Goal: Obtain resource: Download file/media

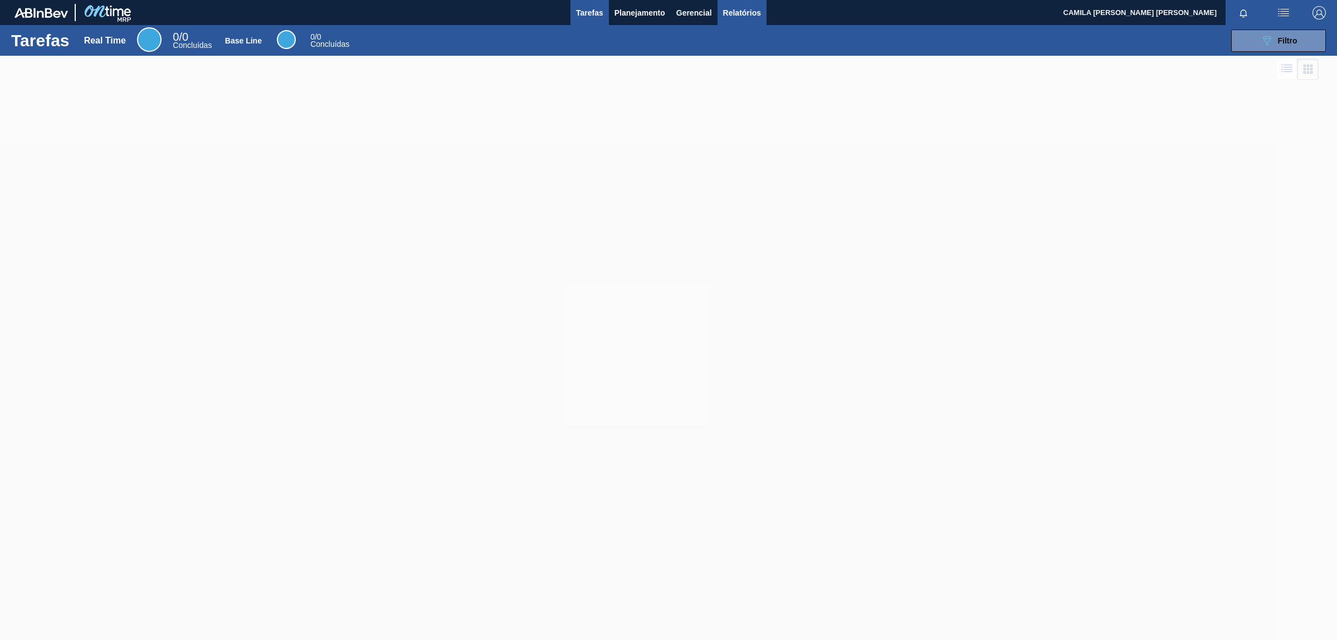
click at [741, 10] on span "Relatórios" at bounding box center [742, 12] width 38 height 13
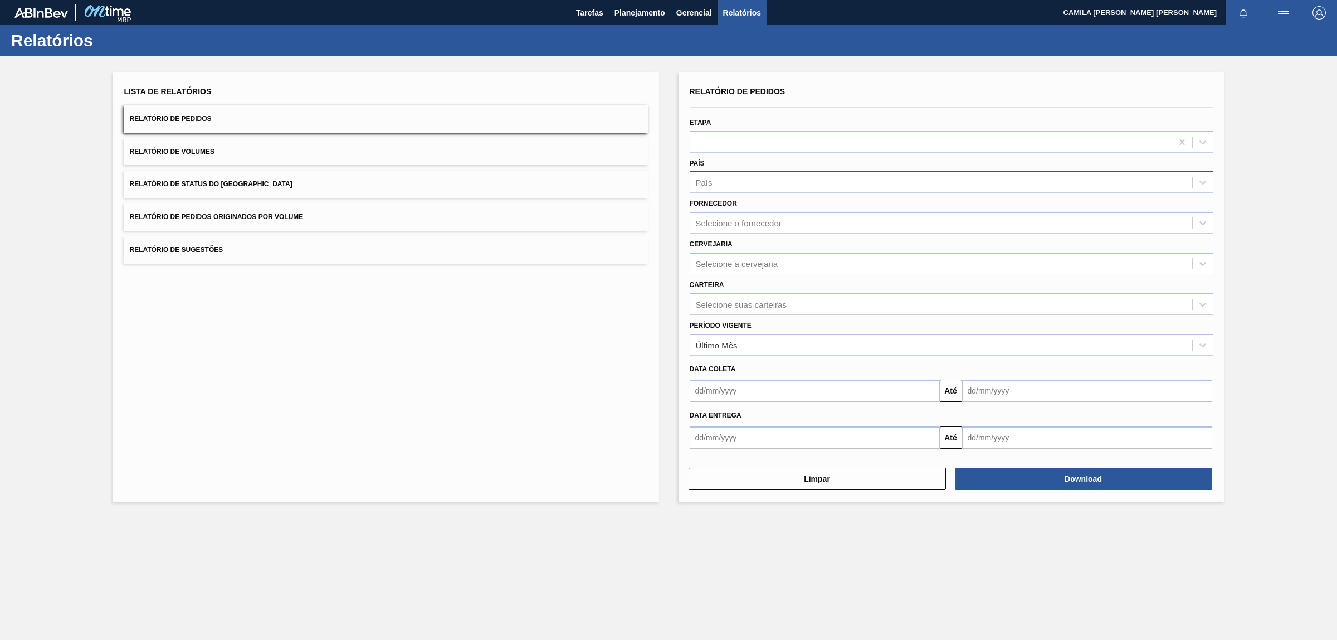
click at [759, 192] on div "País" at bounding box center [952, 182] width 524 height 22
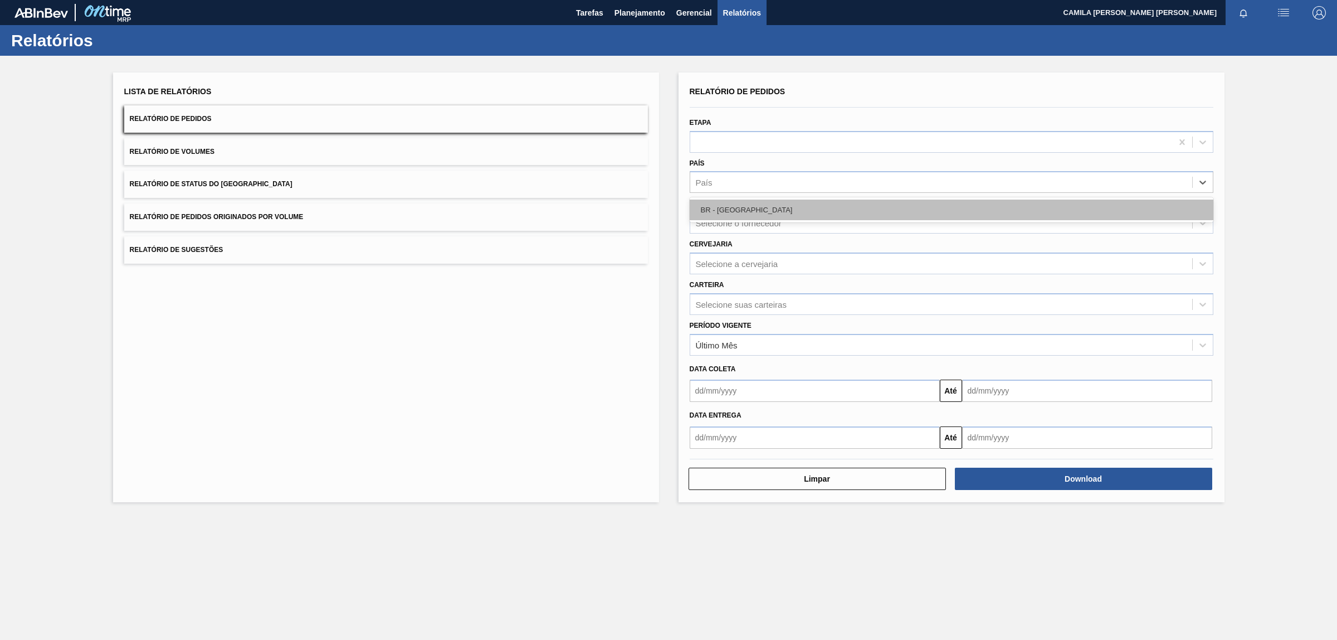
click at [776, 213] on div "BR - [GEOGRAPHIC_DATA]" at bounding box center [952, 209] width 524 height 21
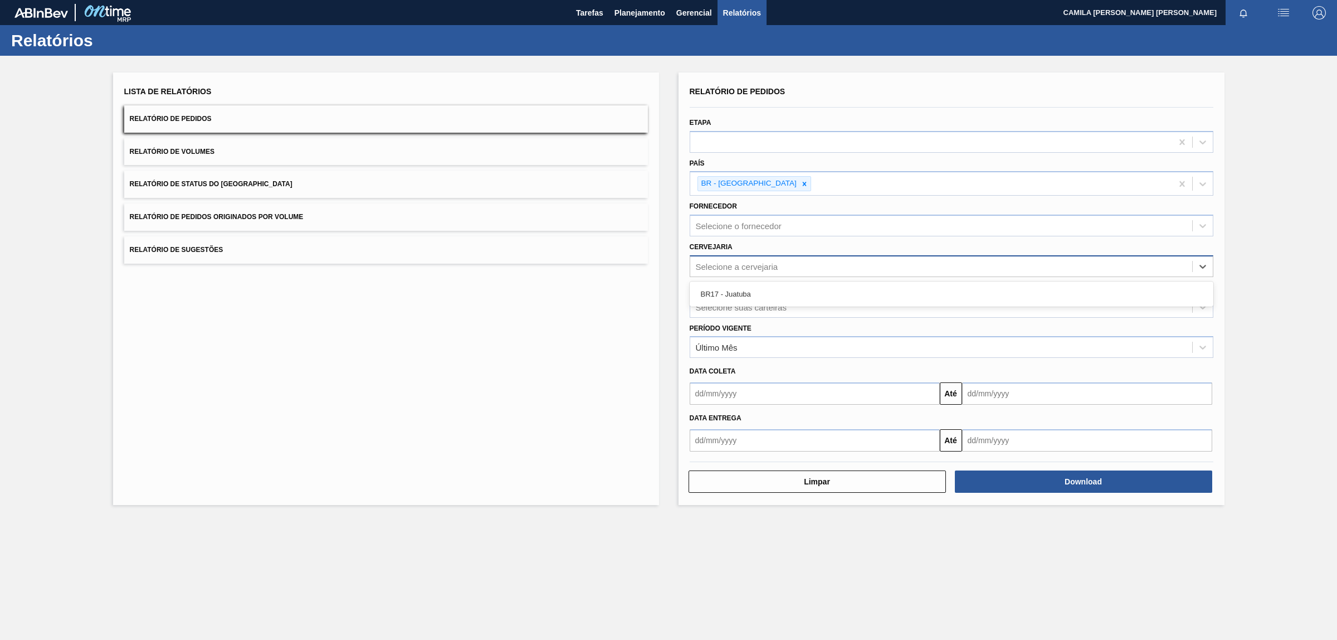
click at [778, 269] on div "Selecione a cervejaria" at bounding box center [737, 265] width 82 height 9
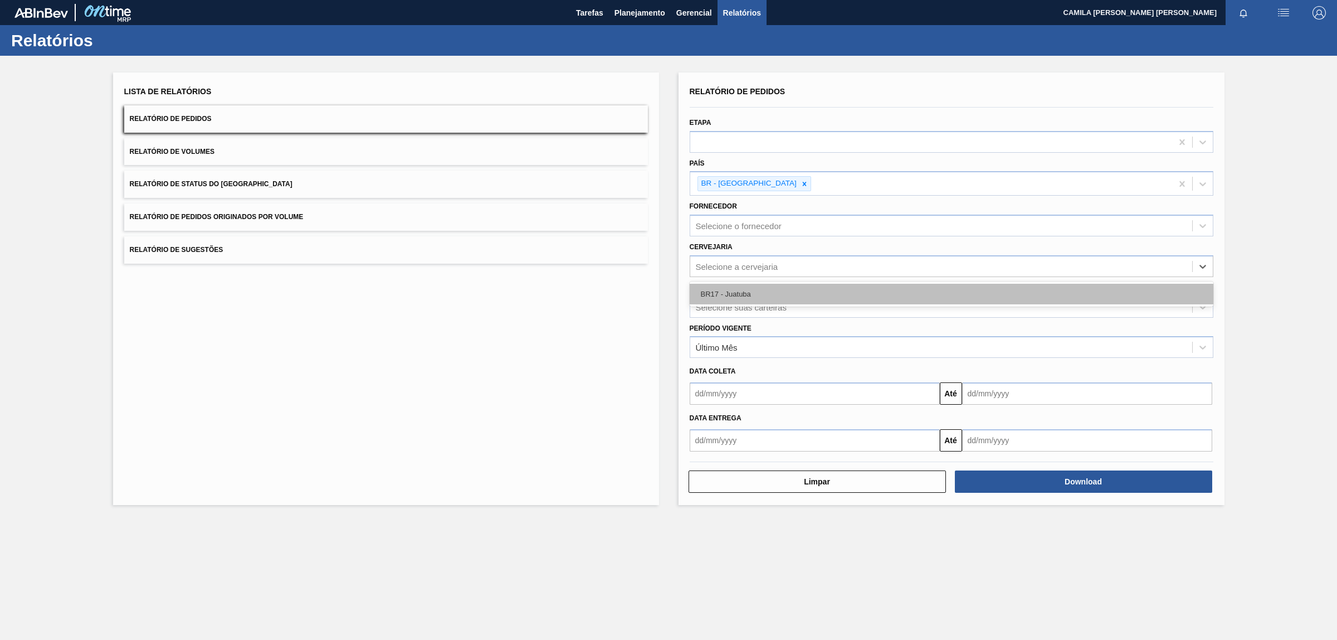
click at [743, 296] on div "BR17 - Juatuba" at bounding box center [952, 294] width 524 height 21
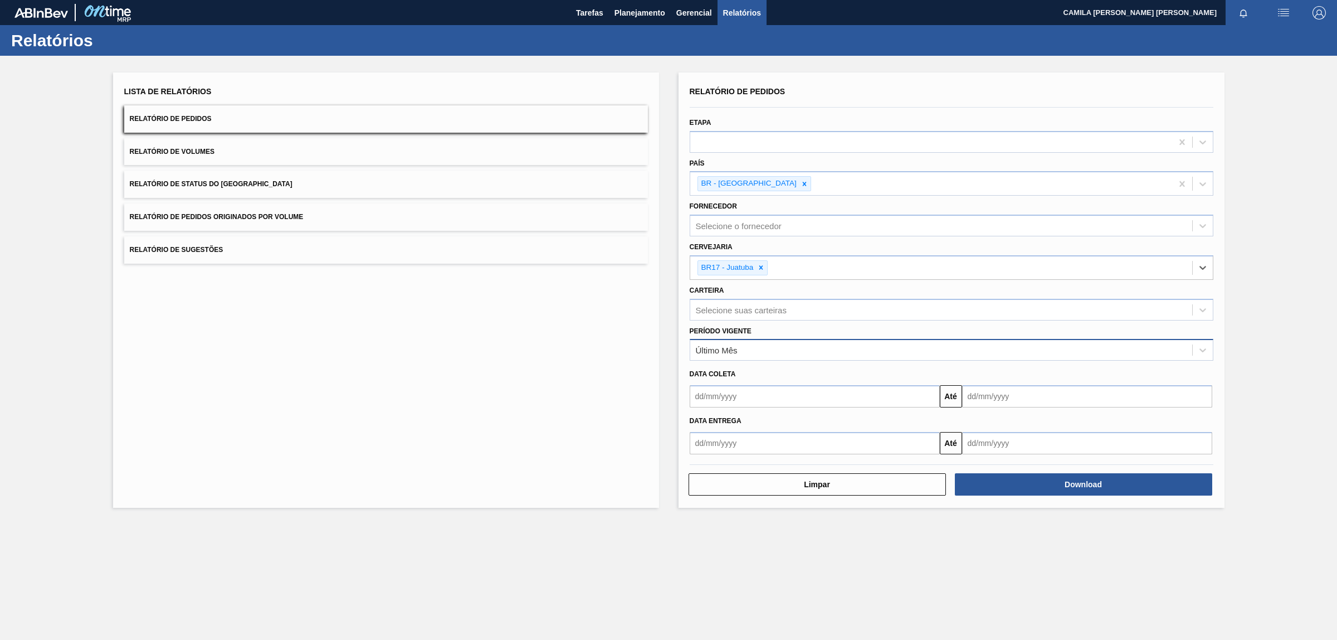
click at [752, 353] on div "Último Mês" at bounding box center [941, 350] width 502 height 16
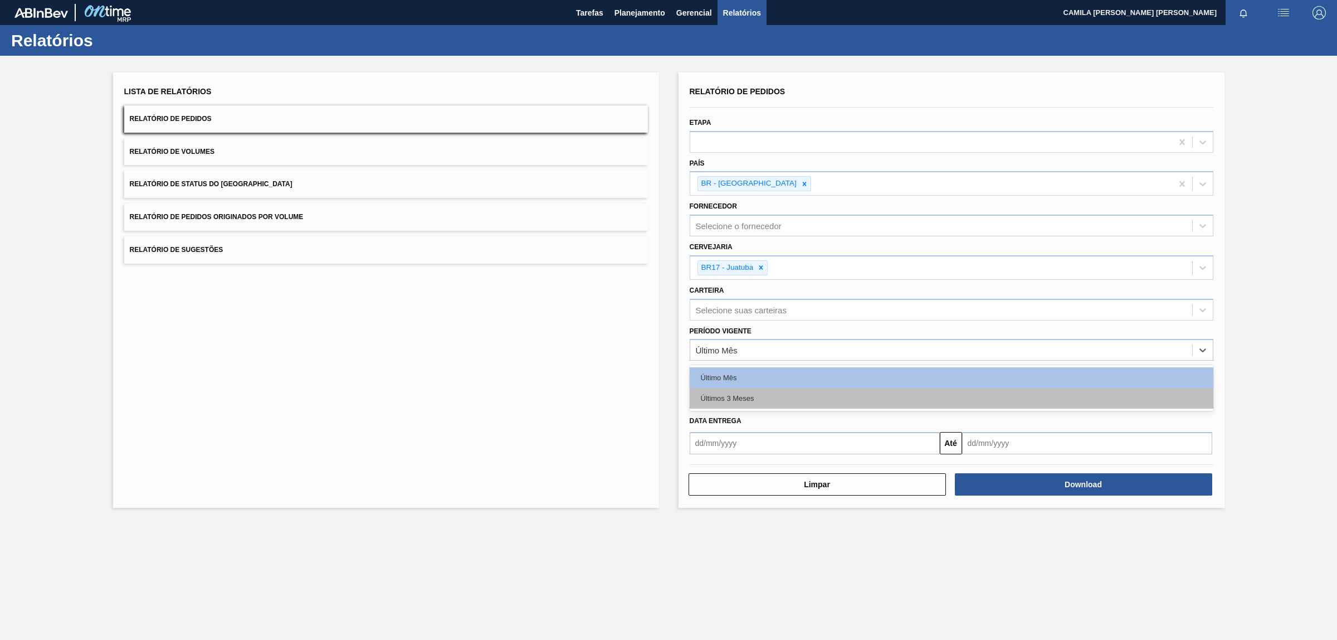
click at [778, 398] on div "Últimos 3 Meses" at bounding box center [952, 398] width 524 height 21
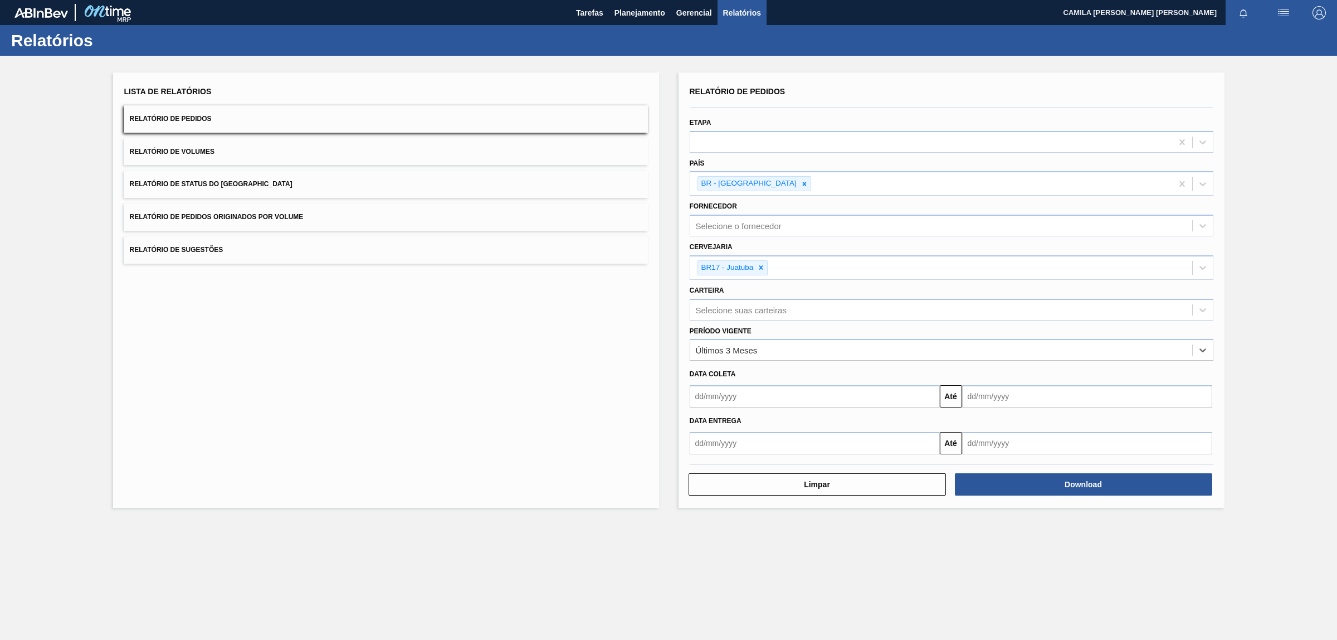
click at [723, 441] on input "text" at bounding box center [815, 443] width 250 height 22
click at [698, 471] on button "Previous Month" at bounding box center [700, 470] width 8 height 8
click at [787, 500] on div "1" at bounding box center [793, 505] width 15 height 15
type input "[DATE]"
click at [1024, 446] on input "text" at bounding box center [1087, 443] width 250 height 22
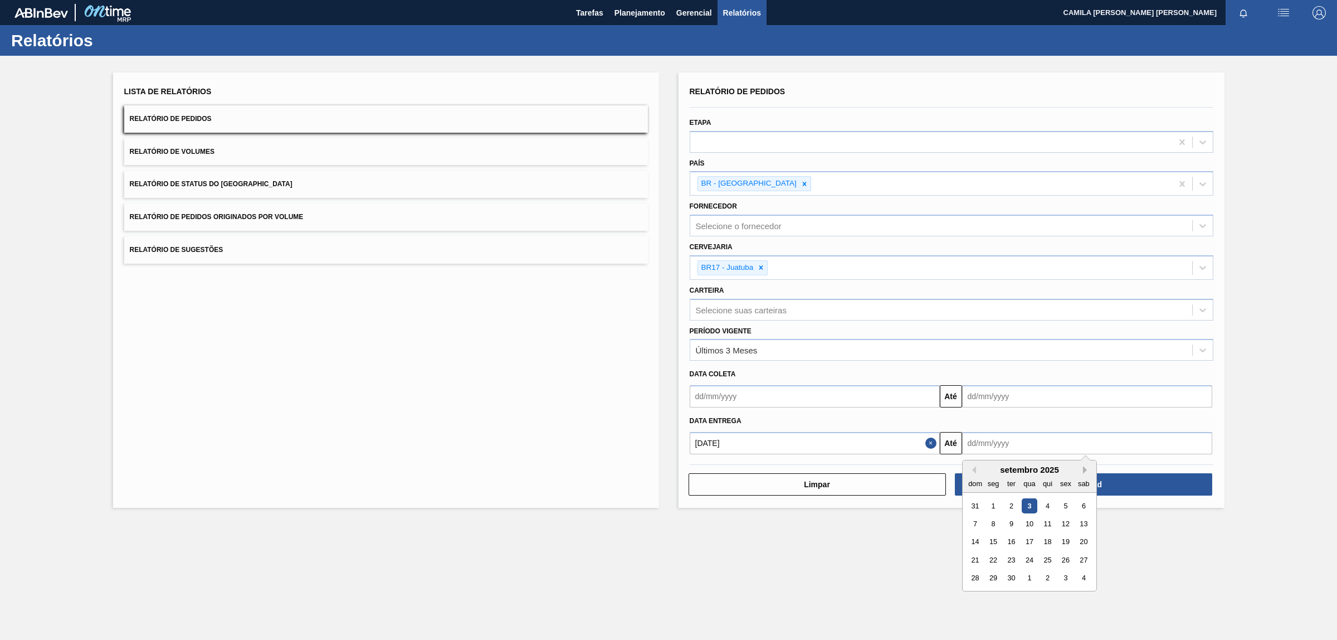
click at [1087, 468] on button "Next Month" at bounding box center [1087, 470] width 8 height 8
drag, startPoint x: 1081, startPoint y: 594, endPoint x: 1087, endPoint y: 585, distance: 10.8
click at [1082, 594] on div "6" at bounding box center [1083, 595] width 15 height 15
type input "[DATE]"
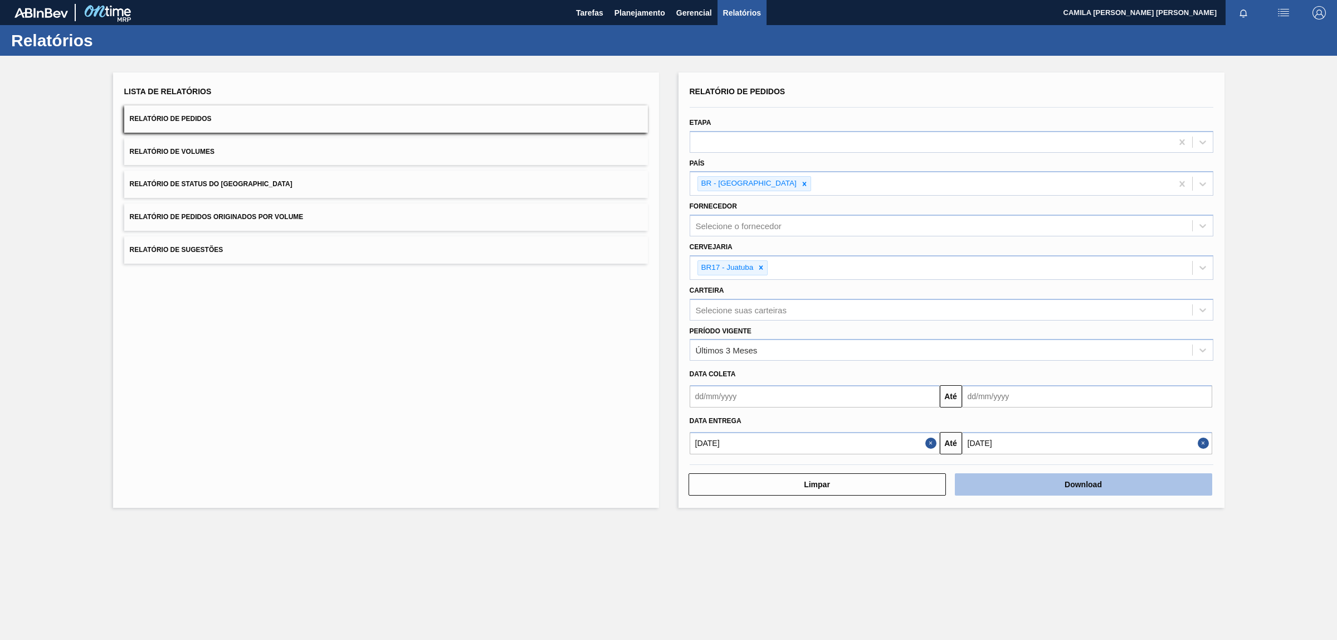
click at [1079, 482] on button "Download" at bounding box center [1083, 484] width 257 height 22
